Goal: Task Accomplishment & Management: Use online tool/utility

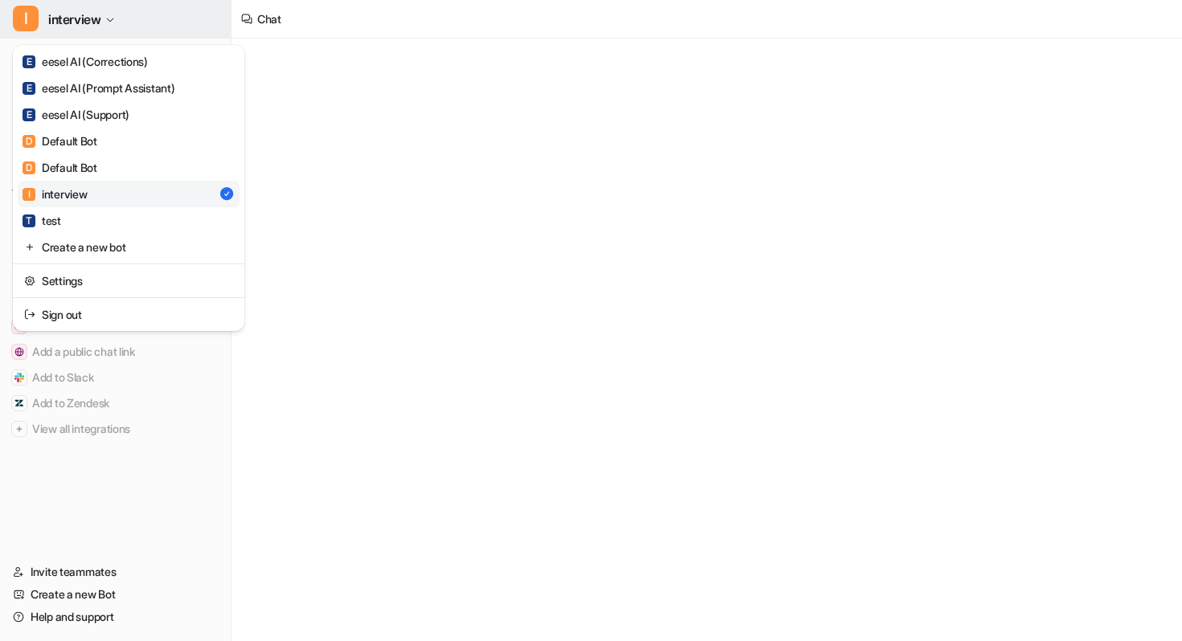
click at [100, 18] on span "interview" at bounding box center [74, 19] width 52 height 23
type textarea "**********"
click at [100, 18] on span "interview" at bounding box center [74, 19] width 52 height 23
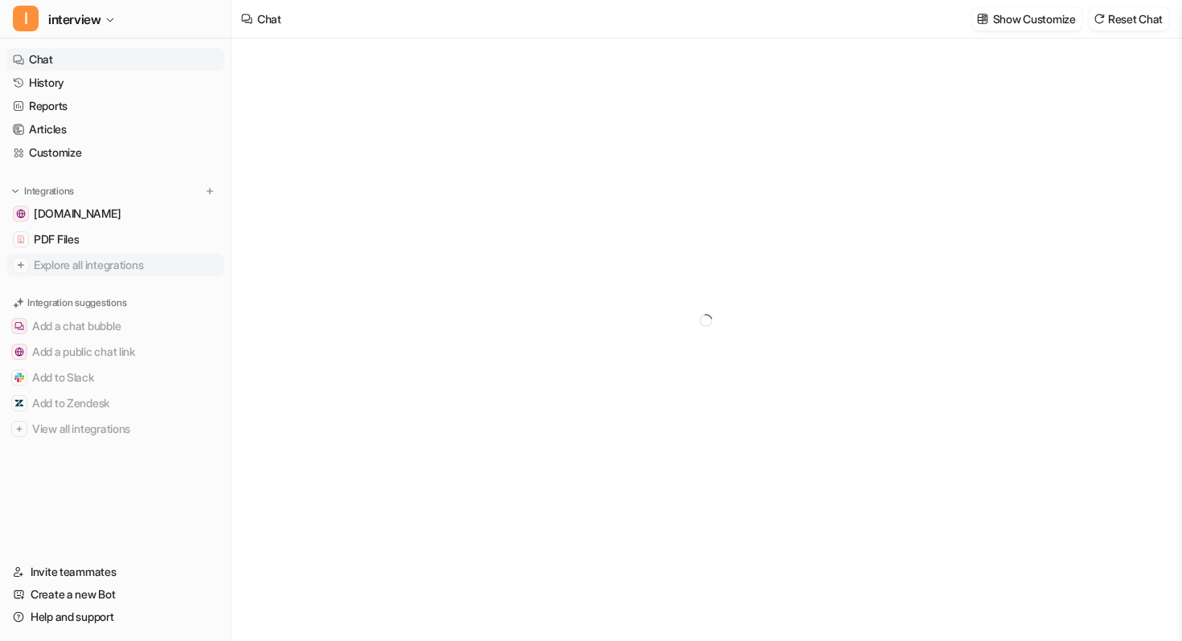
click at [86, 262] on span "Explore all integrations" at bounding box center [126, 265] width 184 height 26
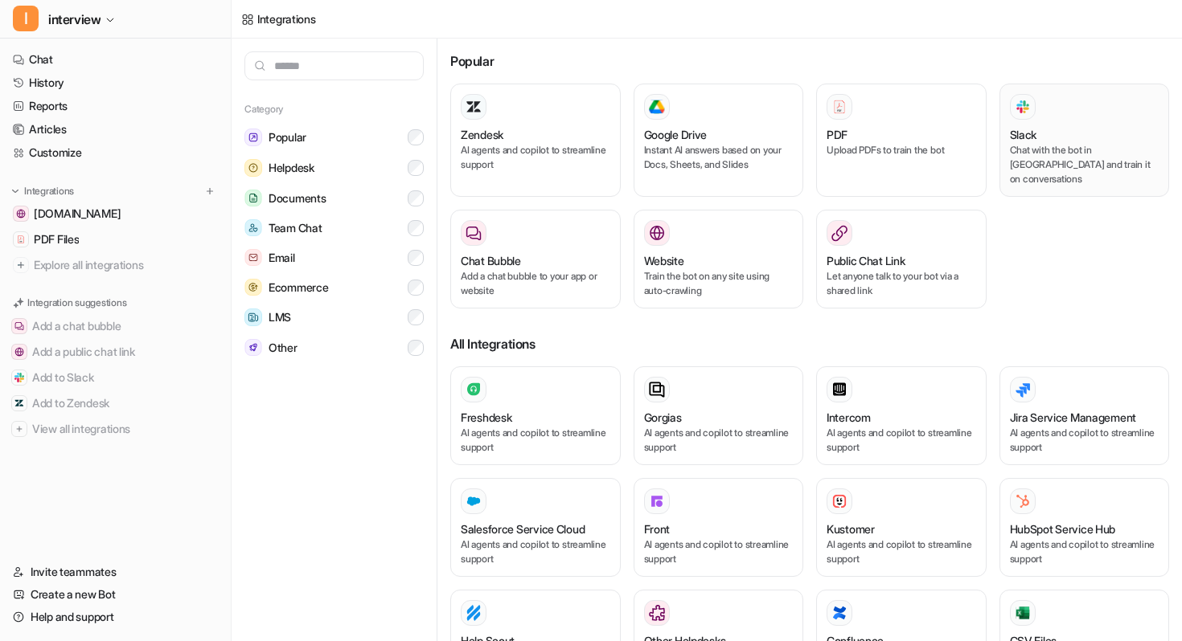
click at [1062, 121] on div "Slack Chat with the bot in [GEOGRAPHIC_DATA] and train it on conversations" at bounding box center [1085, 140] width 150 height 92
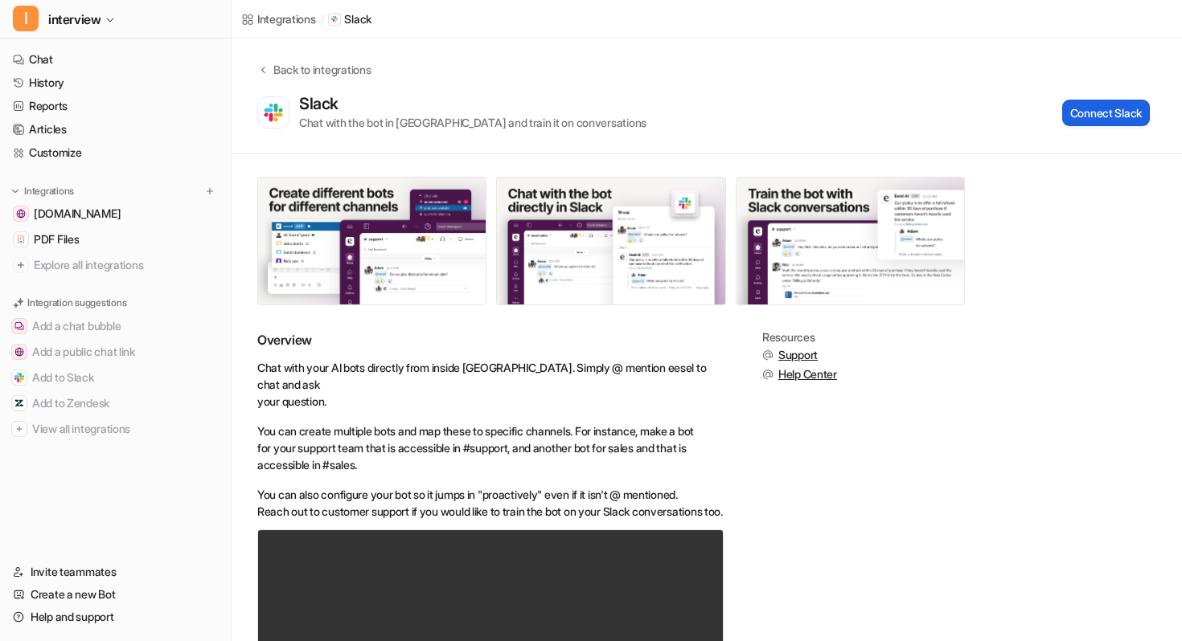
click at [1105, 117] on button "Connect Slack" at bounding box center [1106, 113] width 88 height 27
click at [330, 68] on div "Back to integrations" at bounding box center [319, 69] width 102 height 17
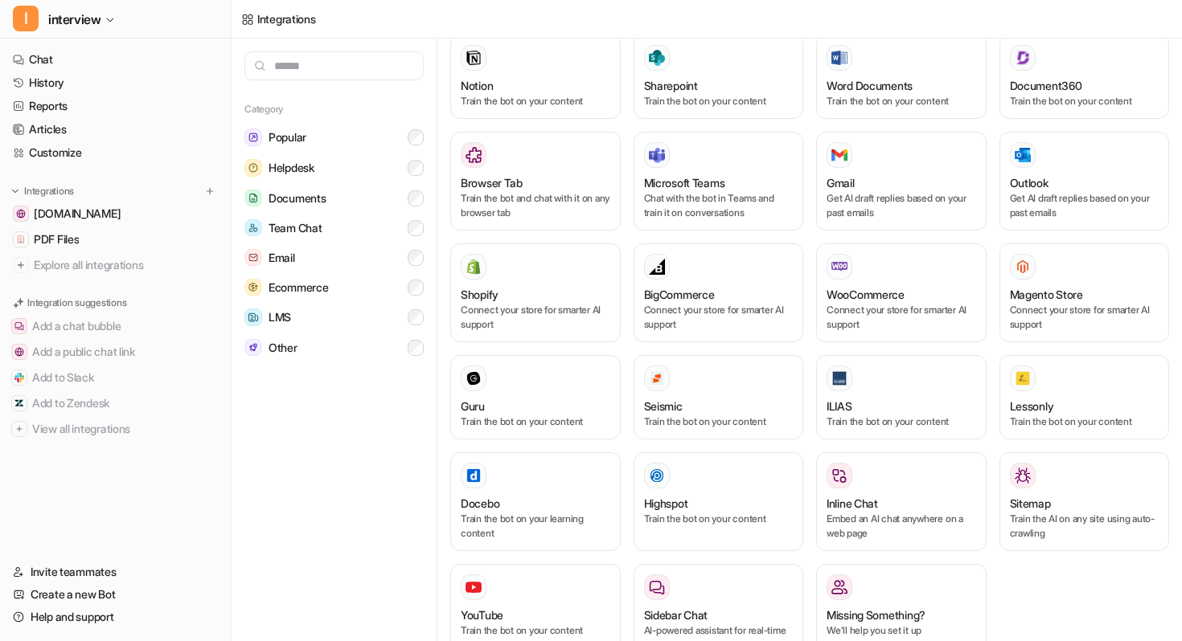
scroll to position [700, 0]
